Goal: Information Seeking & Learning: Learn about a topic

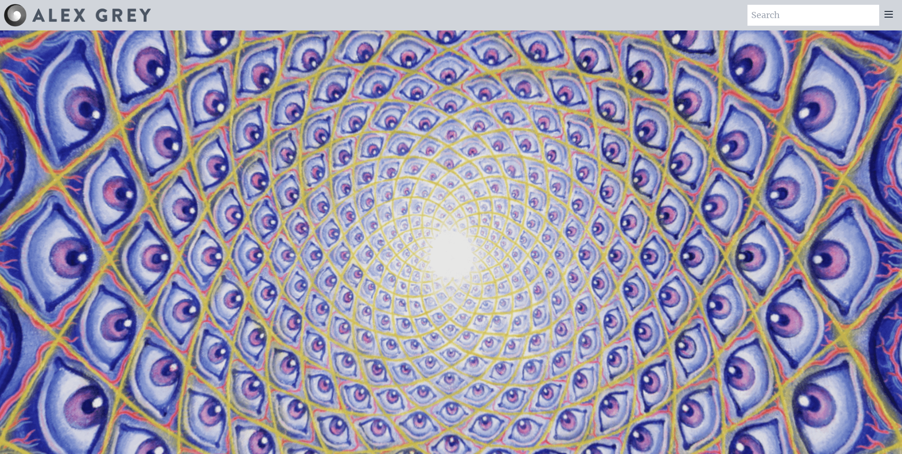
click at [883, 19] on icon at bounding box center [888, 14] width 11 height 11
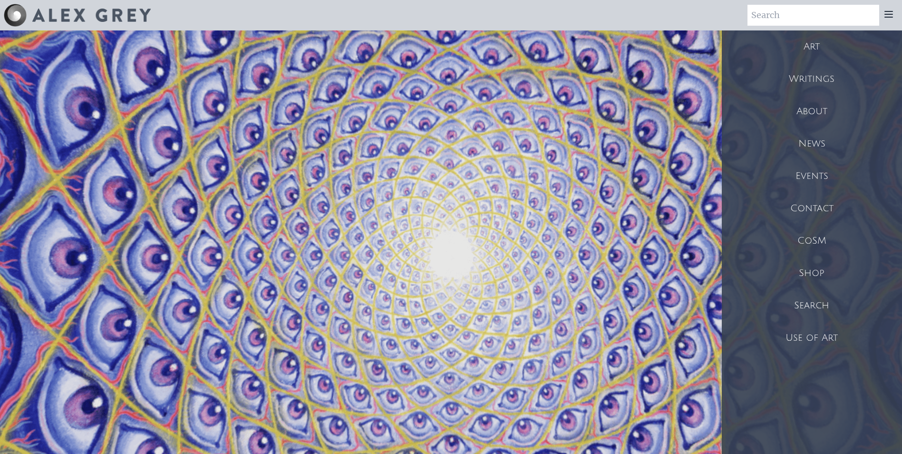
click at [814, 60] on div "Art" at bounding box center [812, 46] width 180 height 32
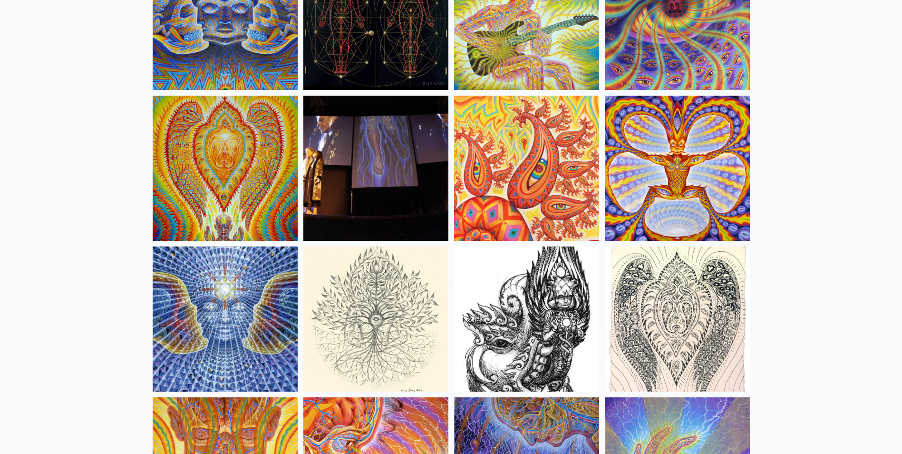
scroll to position [5325, 0]
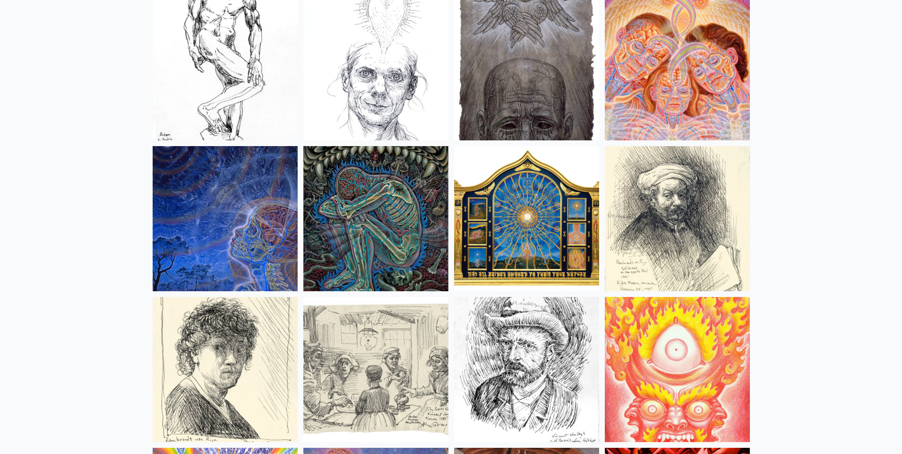
scroll to position [7987, 0]
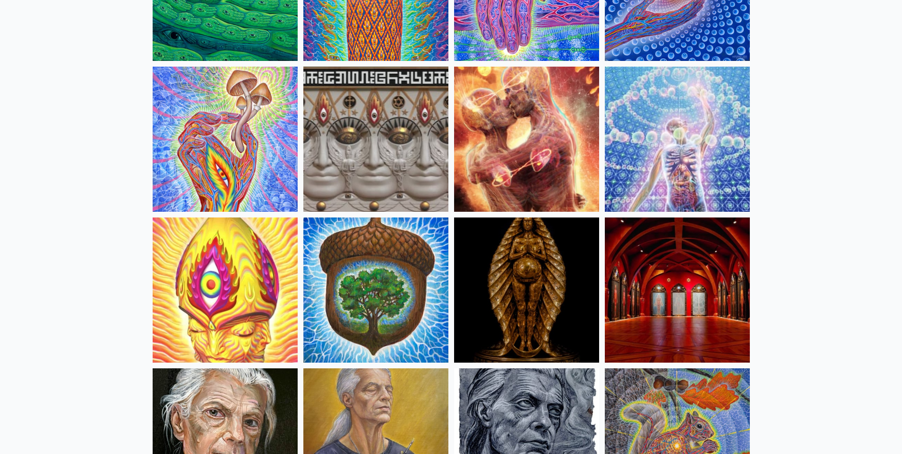
scroll to position [0, 0]
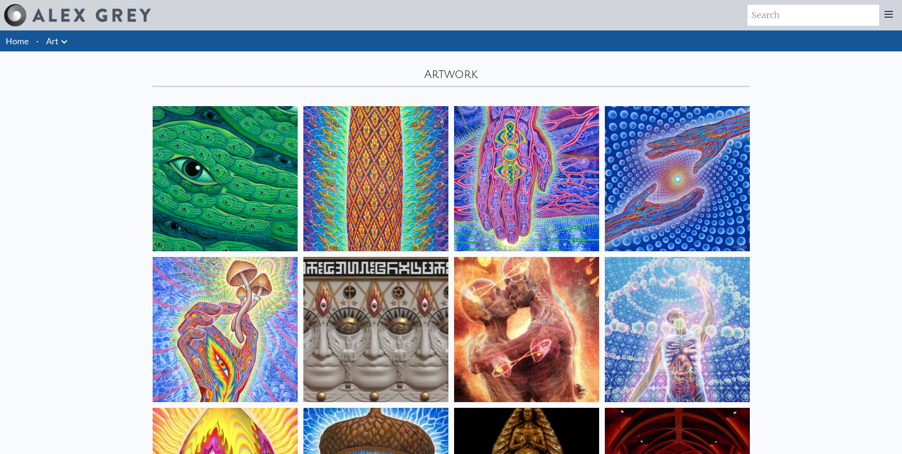
click at [29, 46] on link "Home" at bounding box center [17, 41] width 23 height 10
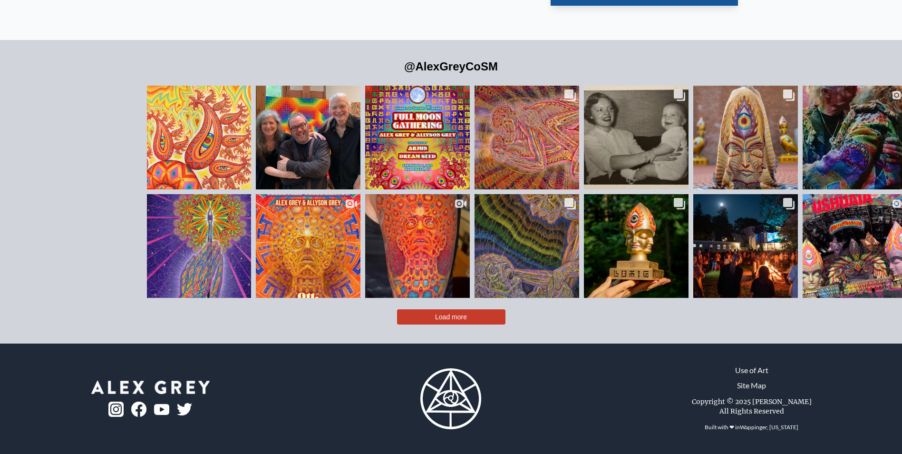
scroll to position [2647, 0]
